Goal: Task Accomplishment & Management: Complete application form

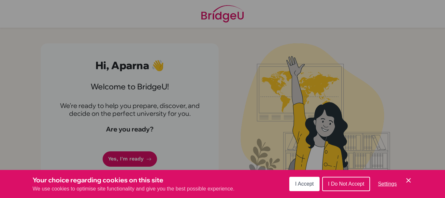
click at [409, 180] on icon "Save and close" at bounding box center [408, 180] width 5 height 5
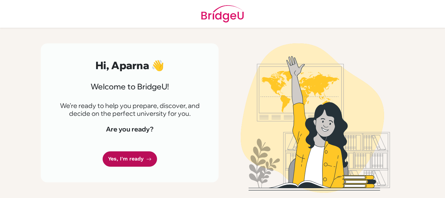
click at [128, 158] on link "Yes, I'm ready" at bounding box center [130, 158] width 54 height 15
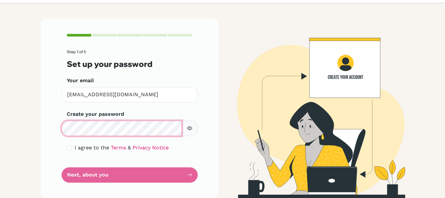
scroll to position [25, 0]
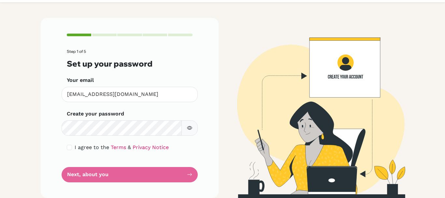
click at [189, 127] on icon "button" at bounding box center [189, 127] width 5 height 5
click at [191, 127] on button "button" at bounding box center [190, 127] width 16 height 15
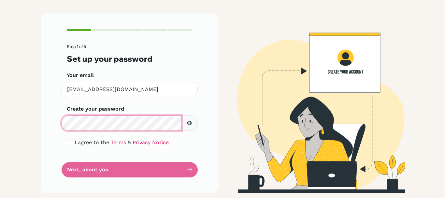
scroll to position [31, 0]
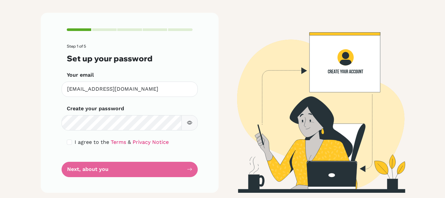
click at [174, 167] on form "Step 1 of 5 Set up your password Your email aparna10@trins.org Invalid email Cr…" at bounding box center [130, 110] width 126 height 133
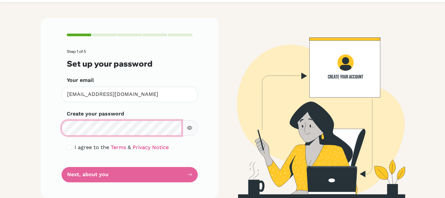
scroll to position [0, 0]
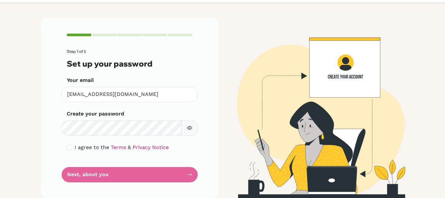
click at [141, 170] on form "Step 1 of 5 Set up your password Your email aparna10@trins.org Invalid email Cr…" at bounding box center [130, 115] width 126 height 133
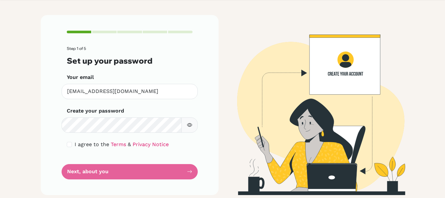
scroll to position [31, 0]
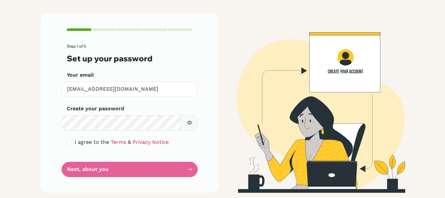
click at [69, 145] on div "I agree to the Terms & Privacy Notice" at bounding box center [130, 142] width 126 height 8
click at [67, 143] on input "checkbox" at bounding box center [69, 141] width 5 height 5
checkbox input "true"
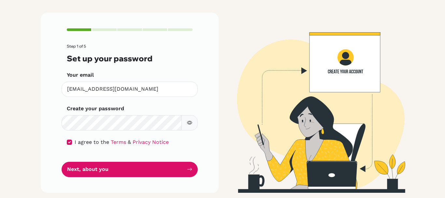
click at [189, 121] on icon "button" at bounding box center [189, 122] width 5 height 5
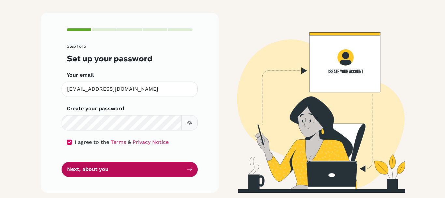
click at [118, 168] on button "Next, about you" at bounding box center [130, 169] width 136 height 15
